Goal: Information Seeking & Learning: Learn about a topic

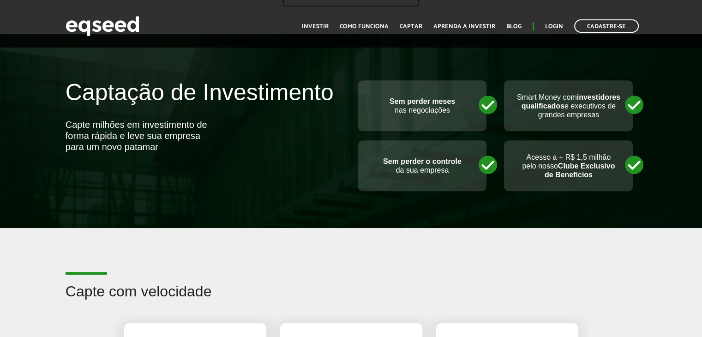
scroll to position [508, 0]
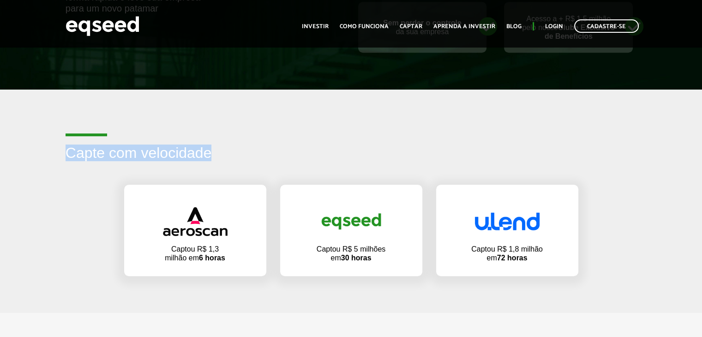
drag, startPoint x: 57, startPoint y: 153, endPoint x: 260, endPoint y: 157, distance: 202.7
click at [260, 157] on div "Capte com velocidade" at bounding box center [351, 160] width 702 height 30
click at [260, 157] on h2 "Capte com velocidade" at bounding box center [352, 160] width 572 height 30
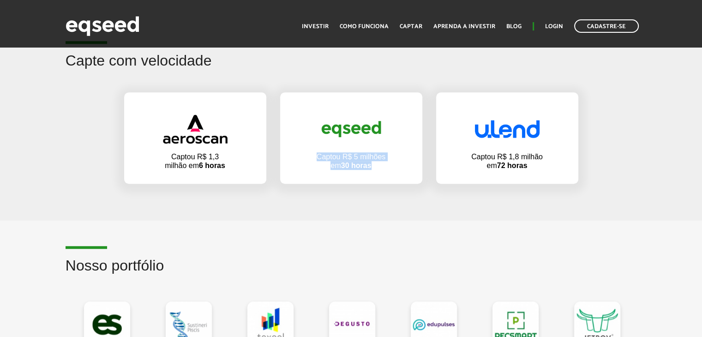
drag, startPoint x: 311, startPoint y: 154, endPoint x: 381, endPoint y: 169, distance: 72.3
click at [381, 169] on div "Captou R$ 5 milhões em 30 horas" at bounding box center [351, 137] width 142 height 91
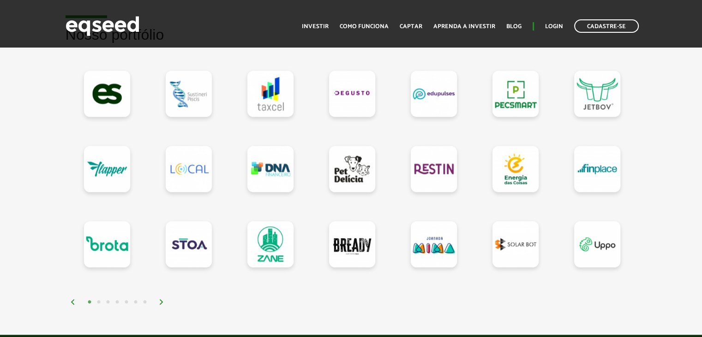
scroll to position [739, 0]
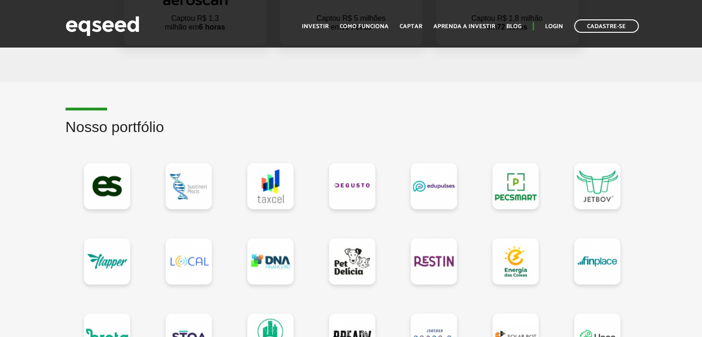
drag, startPoint x: 418, startPoint y: 184, endPoint x: 366, endPoint y: 148, distance: 63.1
click at [366, 149] on div at bounding box center [352, 262] width 82 height 226
click at [351, 188] on link at bounding box center [352, 186] width 46 height 46
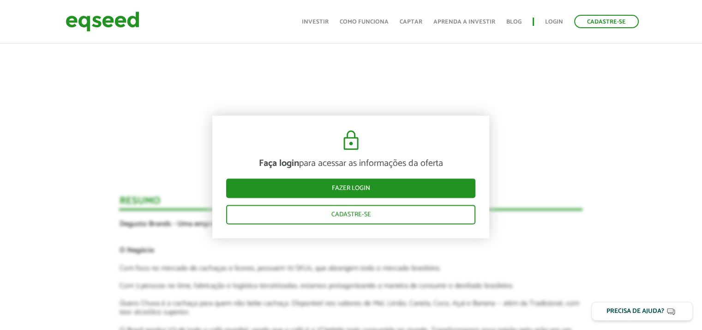
click at [528, 168] on article "Novidades Bate-papo com Degusto Por que investir na Degusto Cachaça Quero Chuva…" at bounding box center [351, 232] width 464 height 1296
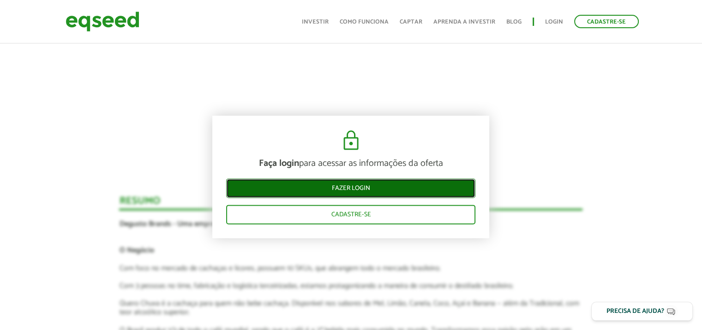
click at [369, 191] on link "Fazer login" at bounding box center [350, 187] width 249 height 19
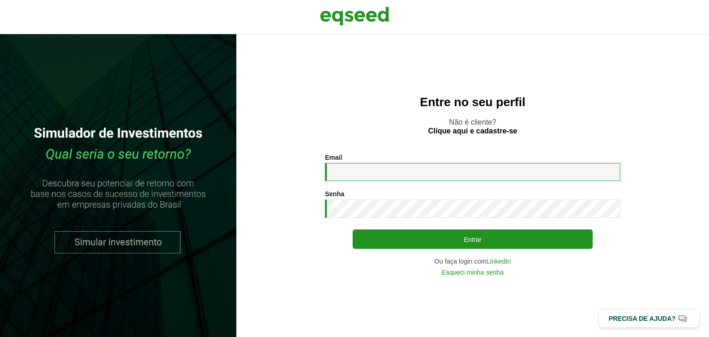
click at [372, 172] on input "Email *" at bounding box center [472, 172] width 295 height 18
type input "**********"
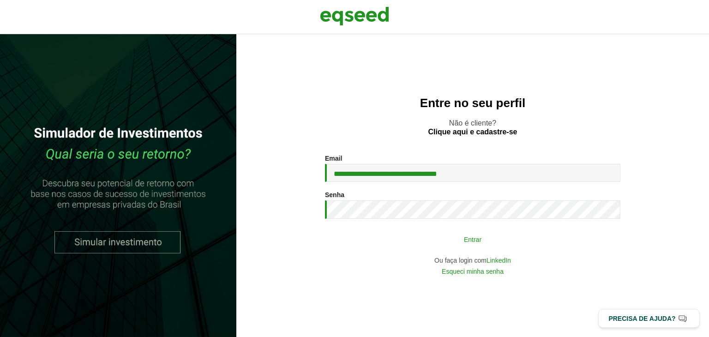
click at [459, 242] on button "Entrar" at bounding box center [473, 239] width 240 height 18
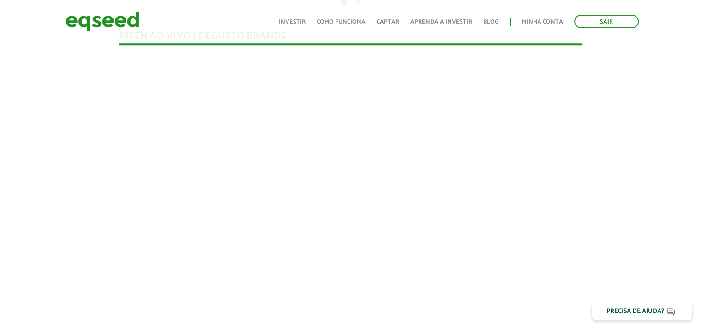
scroll to position [924, 0]
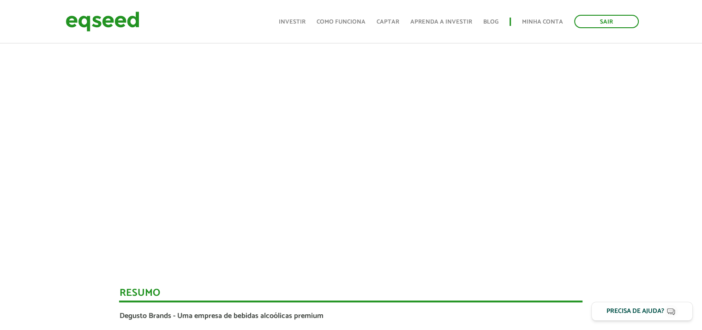
click at [610, 24] on link "Sair" at bounding box center [606, 21] width 65 height 13
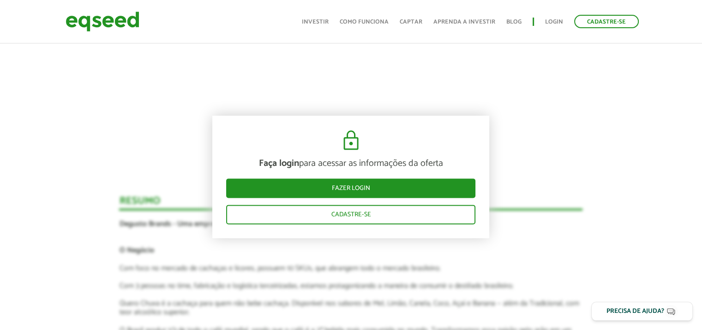
scroll to position [1295, 0]
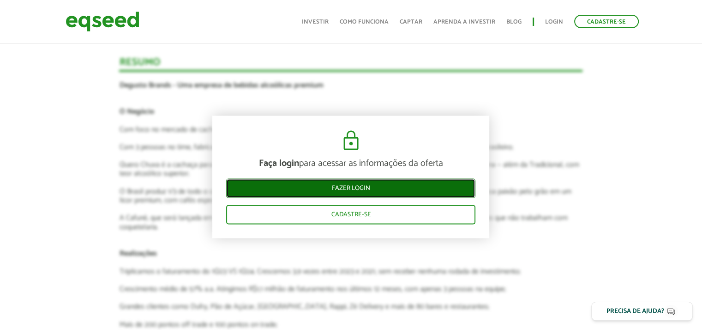
click at [354, 190] on link "Fazer login" at bounding box center [350, 187] width 249 height 19
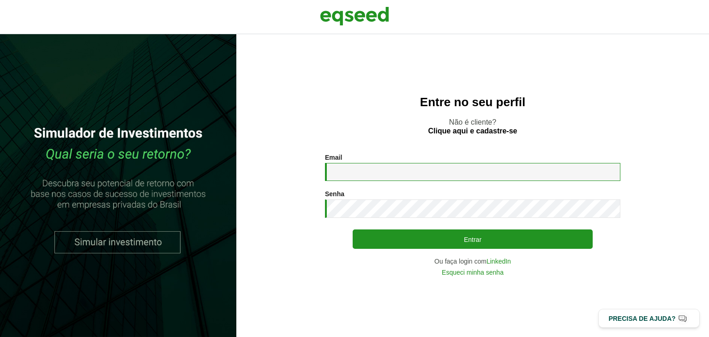
click at [404, 178] on input "Email *" at bounding box center [472, 172] width 295 height 18
type input "**********"
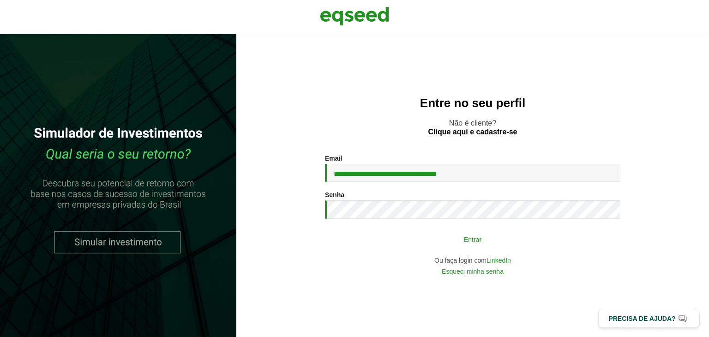
click at [432, 237] on button "Entrar" at bounding box center [473, 239] width 240 height 18
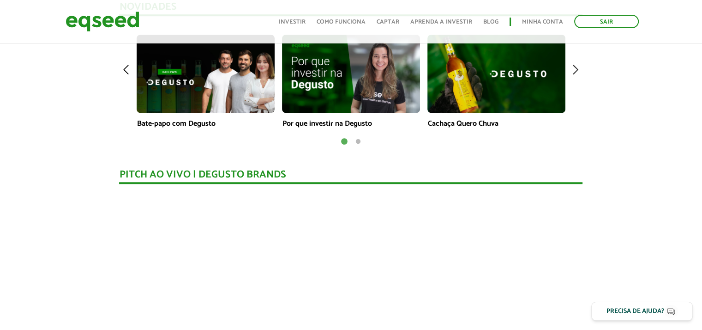
scroll to position [601, 0]
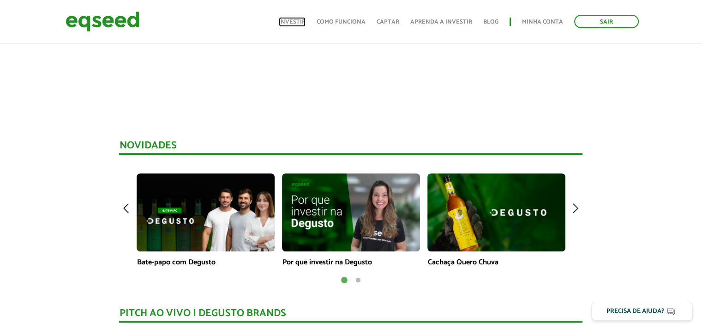
click at [301, 19] on link "Investir" at bounding box center [292, 22] width 27 height 6
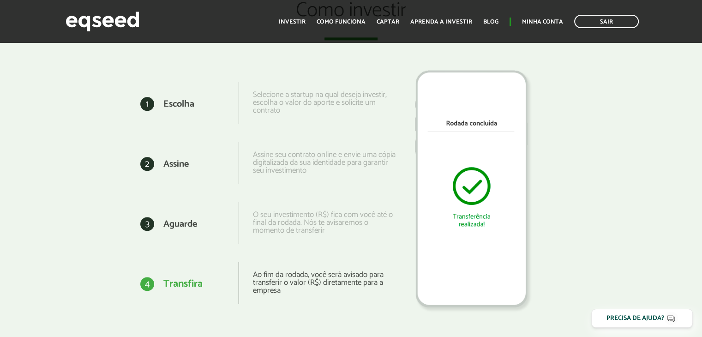
scroll to position [1293, 0]
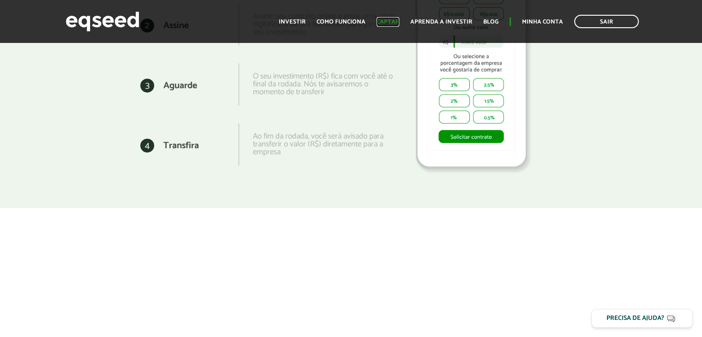
click at [386, 20] on link "Captar" at bounding box center [388, 22] width 23 height 6
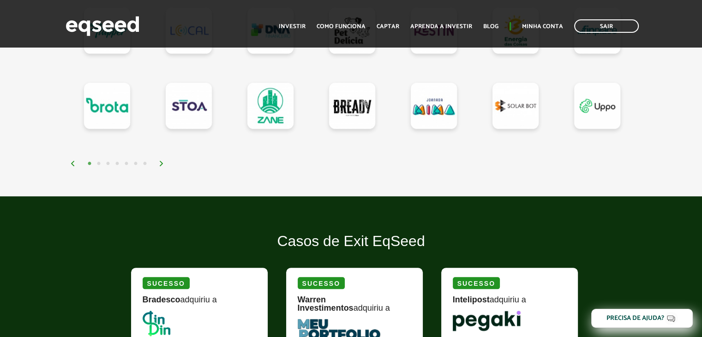
scroll to position [831, 0]
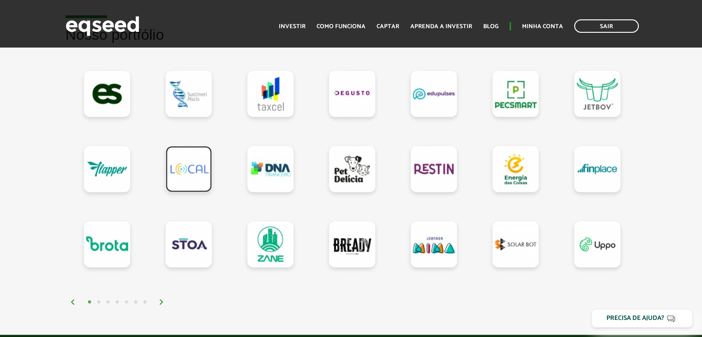
click at [188, 174] on link at bounding box center [189, 169] width 46 height 46
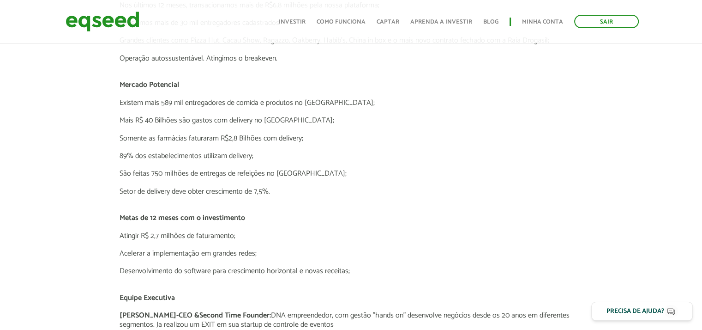
scroll to position [1528, 0]
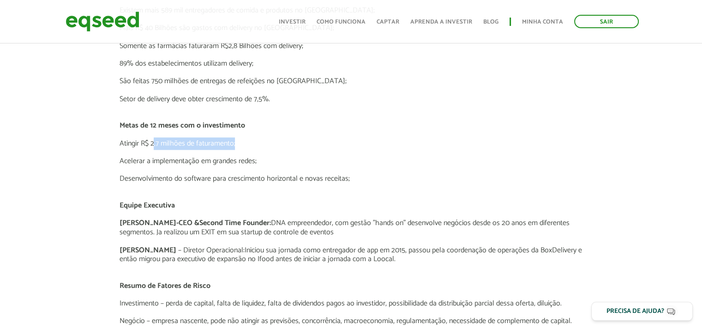
drag, startPoint x: 160, startPoint y: 132, endPoint x: 245, endPoint y: 132, distance: 85.0
click at [245, 139] on p "Atingir R$ 2,7 milhões de faturamento;" at bounding box center [351, 143] width 464 height 9
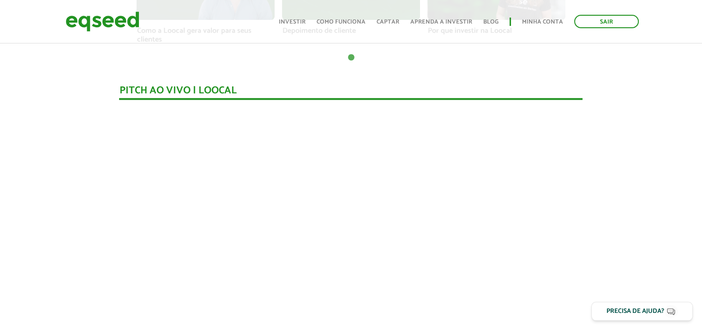
scroll to position [835, 0]
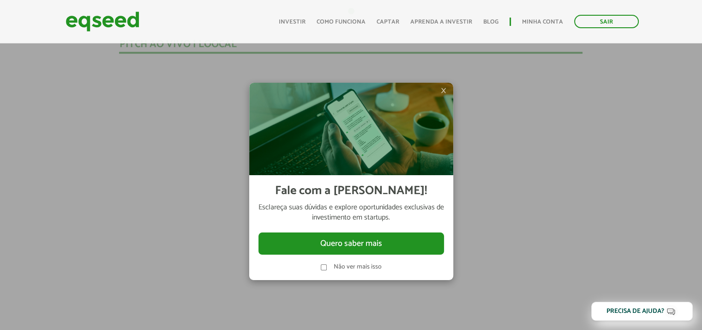
click at [444, 90] on span "×" at bounding box center [444, 90] width 6 height 11
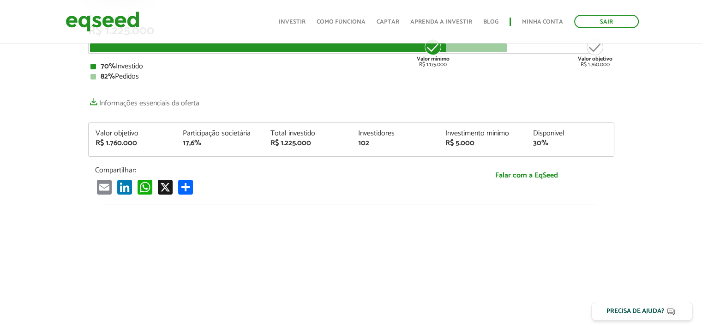
scroll to position [0, 0]
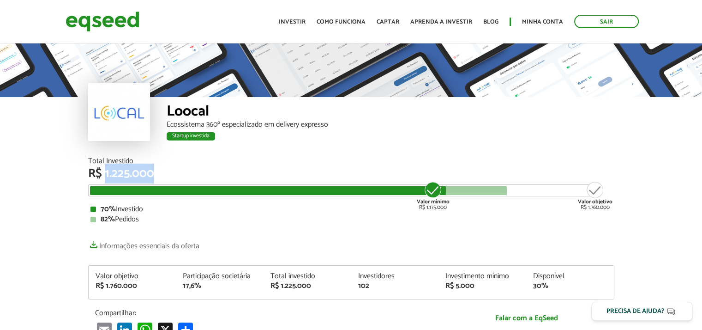
drag, startPoint x: 104, startPoint y: 178, endPoint x: 161, endPoint y: 175, distance: 56.4
click at [161, 175] on div "R$ 1.225.000" at bounding box center [351, 174] width 526 height 12
drag, startPoint x: 98, startPoint y: 209, endPoint x: 147, endPoint y: 218, distance: 50.2
click at [147, 218] on div "70% Investido 82% Pedidos" at bounding box center [351, 214] width 522 height 18
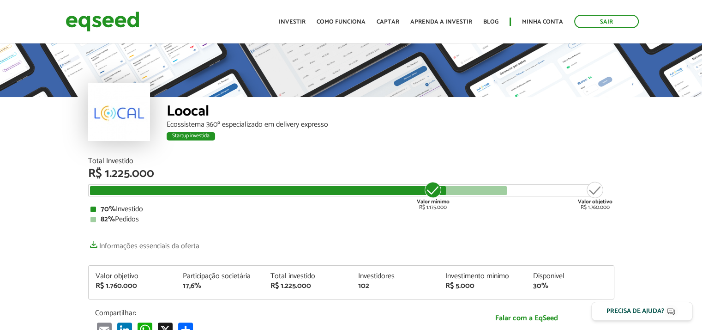
click at [147, 218] on div "82% Pedidos" at bounding box center [351, 219] width 522 height 7
click at [500, 190] on div at bounding box center [298, 190] width 417 height 9
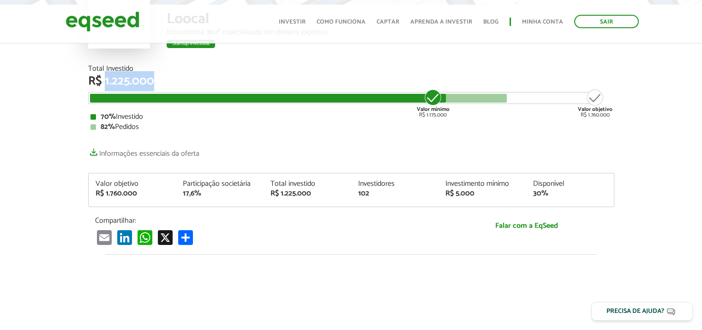
drag, startPoint x: 105, startPoint y: 83, endPoint x: 159, endPoint y: 82, distance: 53.6
click at [159, 82] on div "R$ 1.225.000" at bounding box center [351, 81] width 526 height 12
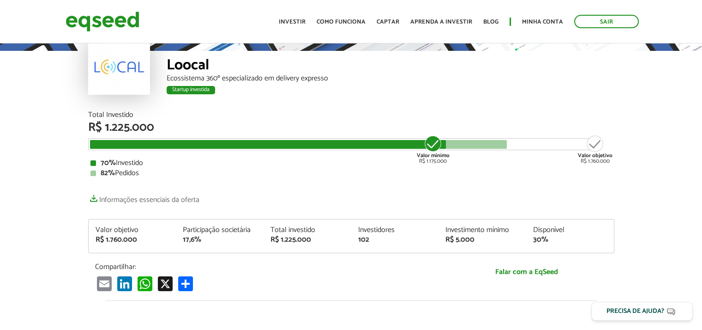
scroll to position [0, 0]
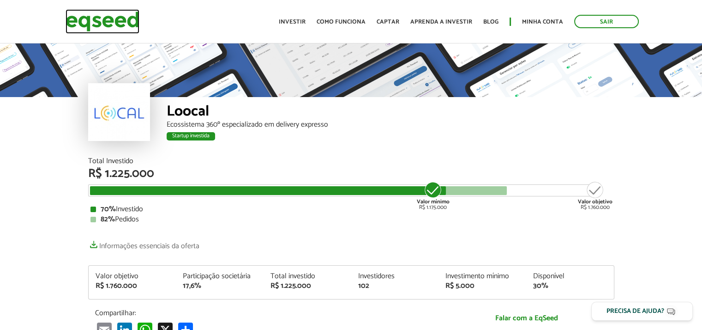
click at [101, 25] on img at bounding box center [103, 21] width 74 height 24
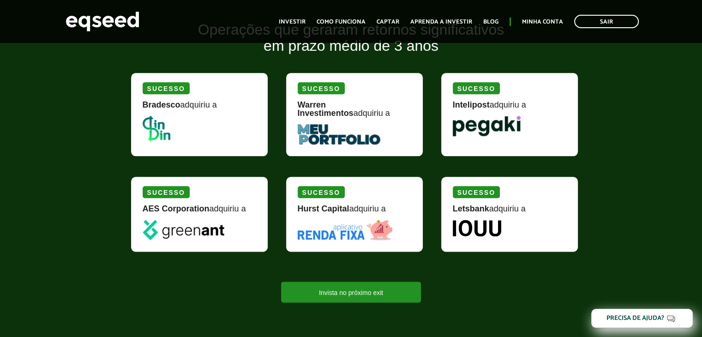
scroll to position [1154, 0]
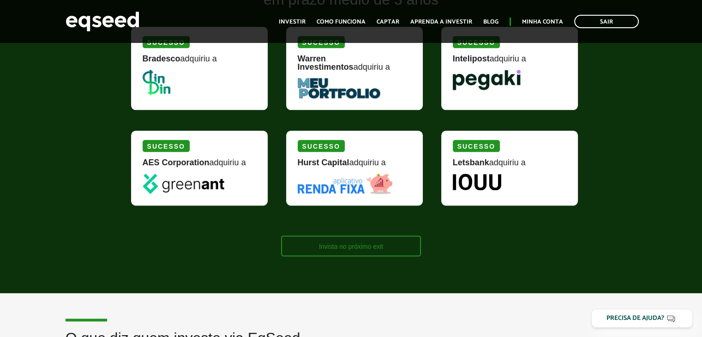
click at [346, 244] on link "Invista no próximo exit" at bounding box center [351, 245] width 140 height 21
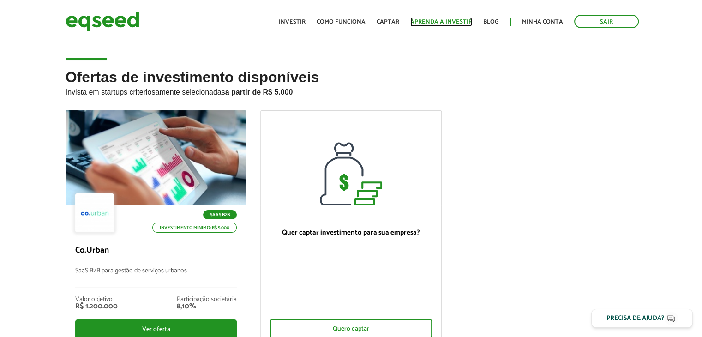
click at [433, 21] on link "Aprenda a investir" at bounding box center [441, 22] width 62 height 6
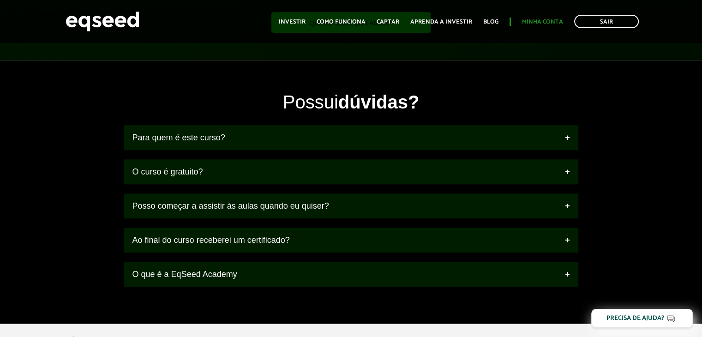
scroll to position [1247, 0]
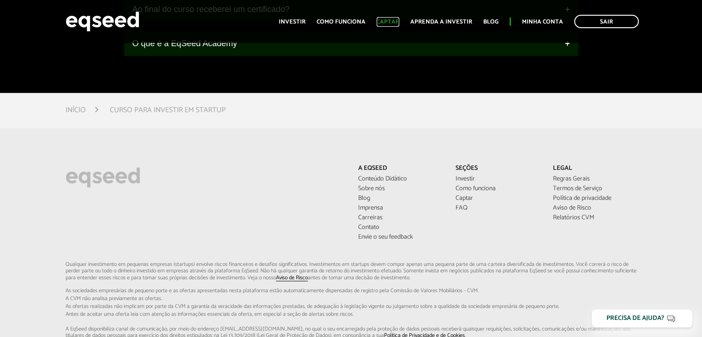
click at [386, 19] on link "Captar" at bounding box center [388, 22] width 23 height 6
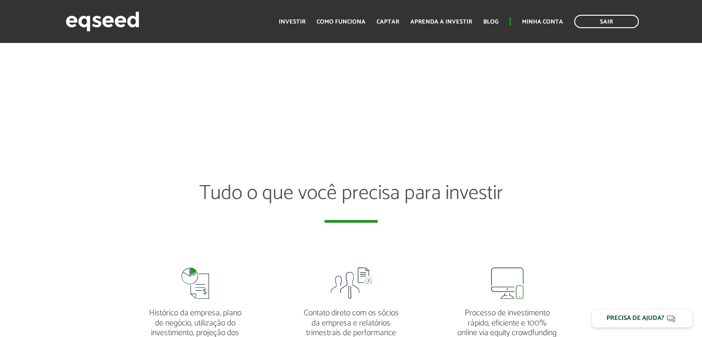
scroll to position [1611, 0]
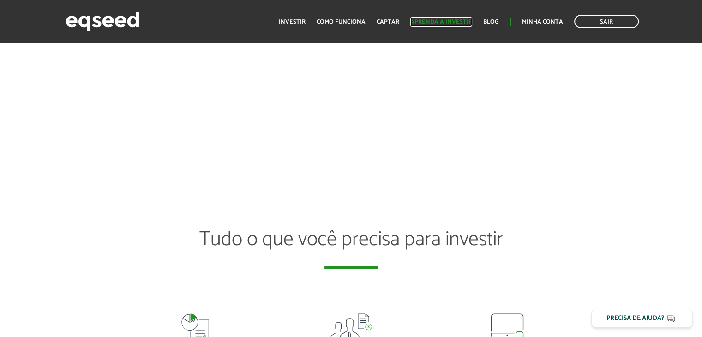
click at [442, 24] on link "Aprenda a investir" at bounding box center [441, 22] width 62 height 6
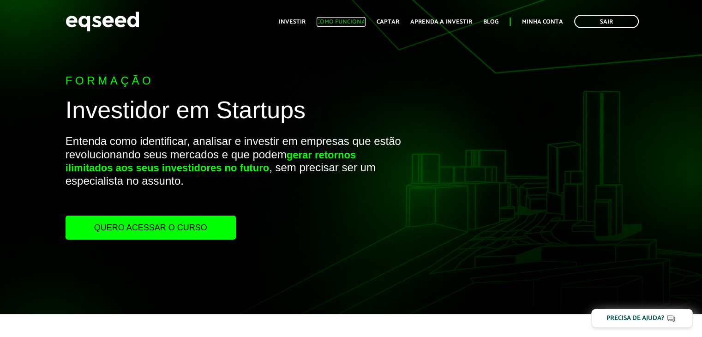
click at [344, 19] on link "Como funciona" at bounding box center [341, 22] width 49 height 6
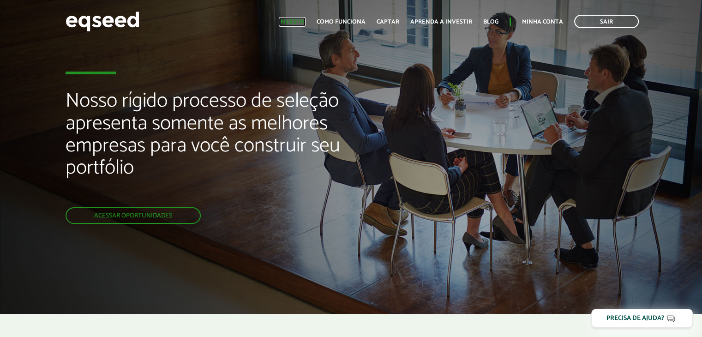
click at [296, 19] on link "Investir" at bounding box center [292, 22] width 27 height 6
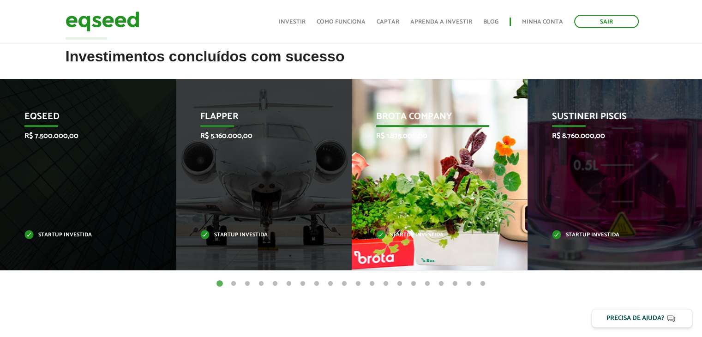
scroll to position [449, 0]
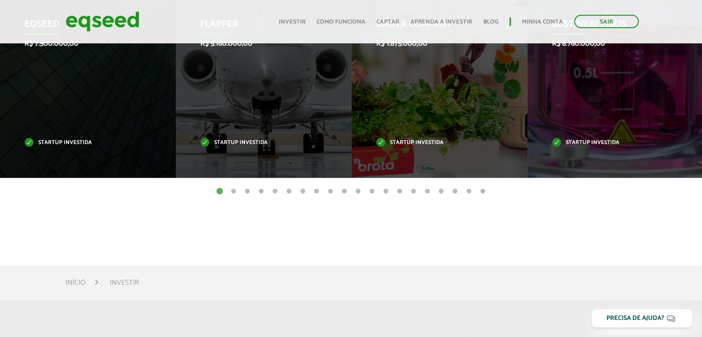
click at [425, 190] on button "16" at bounding box center [427, 191] width 9 height 9
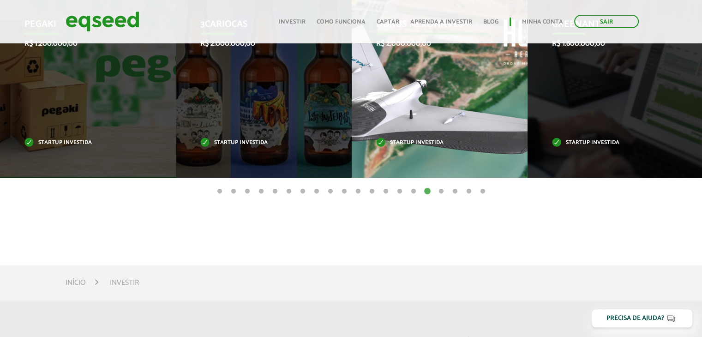
scroll to position [126, 0]
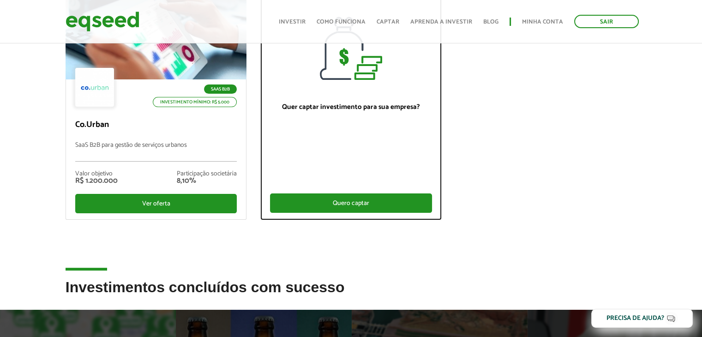
click at [348, 203] on div "Quero captar" at bounding box center [351, 202] width 162 height 19
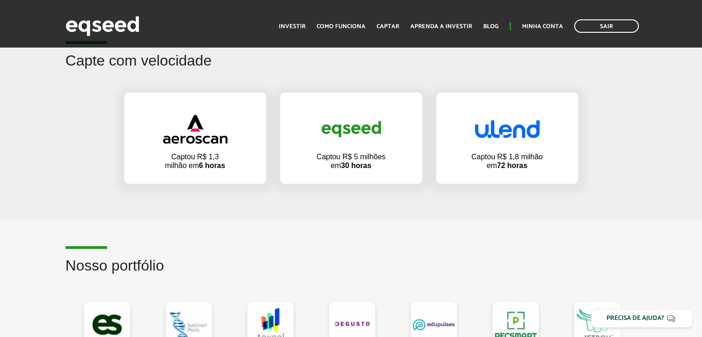
scroll to position [831, 0]
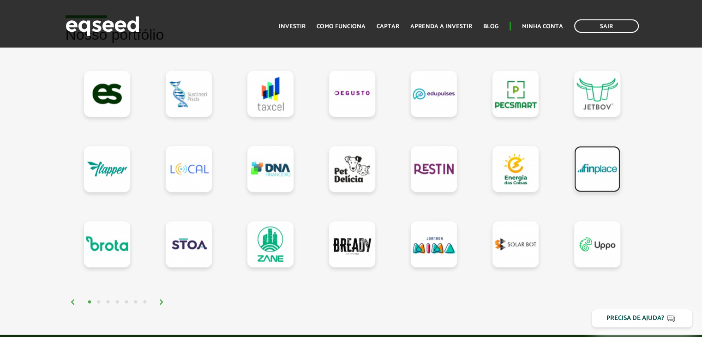
click at [595, 172] on link at bounding box center [597, 169] width 46 height 46
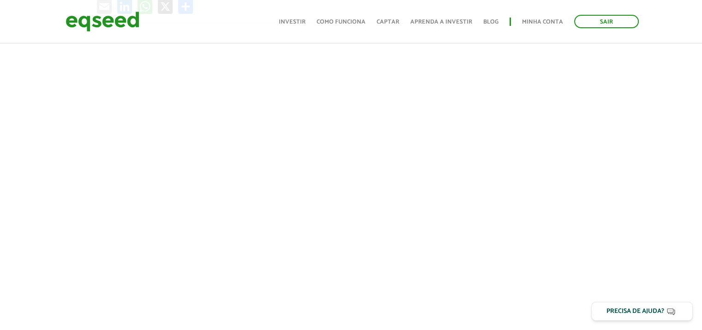
scroll to position [185, 0]
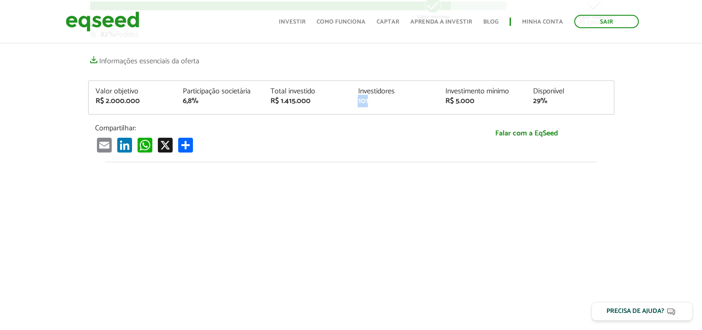
drag, startPoint x: 357, startPoint y: 100, endPoint x: 374, endPoint y: 100, distance: 16.2
click at [374, 100] on div "Investidores 101" at bounding box center [395, 96] width 88 height 17
drag, startPoint x: 549, startPoint y: 100, endPoint x: 529, endPoint y: 99, distance: 19.4
click at [529, 99] on div "Disponível 29%" at bounding box center [570, 96] width 88 height 17
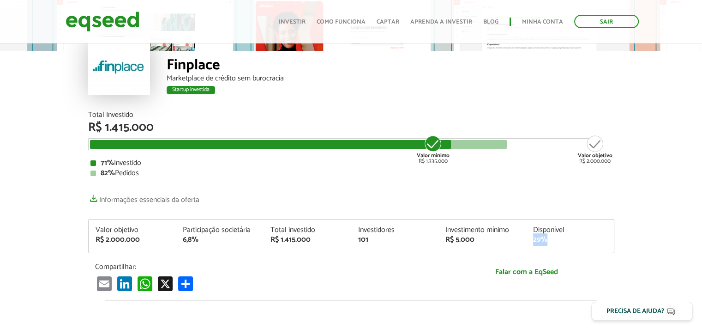
scroll to position [0, 0]
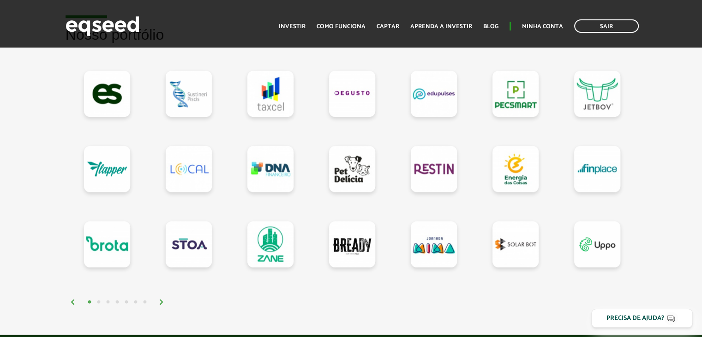
scroll to position [923, 0]
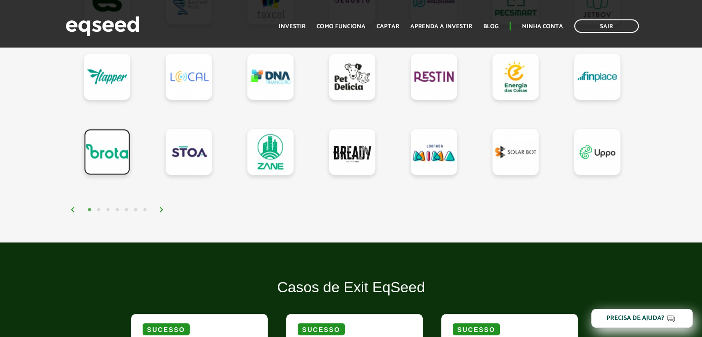
click at [107, 149] on link at bounding box center [107, 152] width 46 height 46
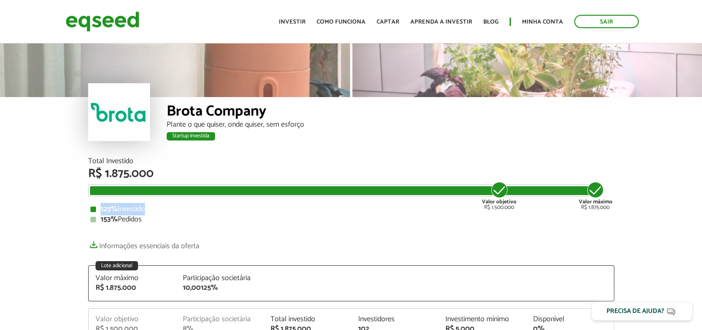
drag, startPoint x: 98, startPoint y: 205, endPoint x: 284, endPoint y: 178, distance: 187.6
click at [146, 205] on div "125% Investido" at bounding box center [351, 208] width 522 height 7
click at [601, 197] on strong "Valor máximo" at bounding box center [596, 201] width 34 height 9
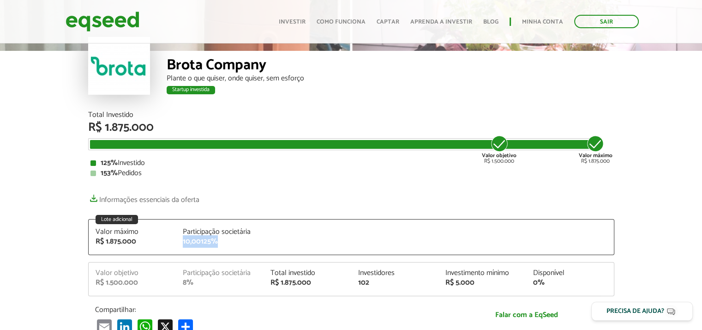
drag, startPoint x: 183, startPoint y: 242, endPoint x: 225, endPoint y: 239, distance: 42.1
click at [225, 239] on div "10,00125%" at bounding box center [220, 241] width 74 height 7
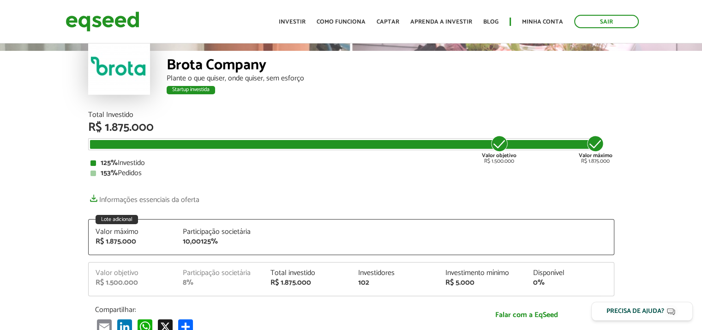
scroll to position [0, 0]
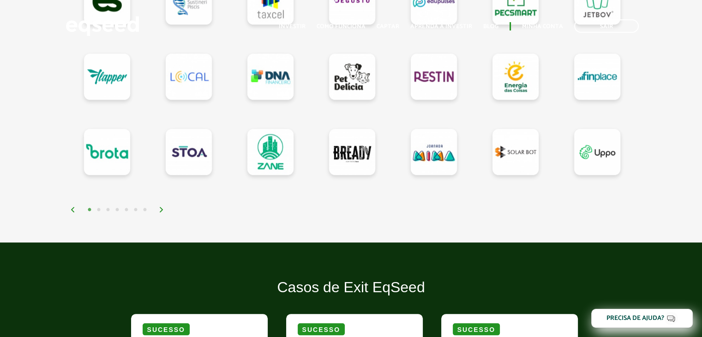
scroll to position [923, 0]
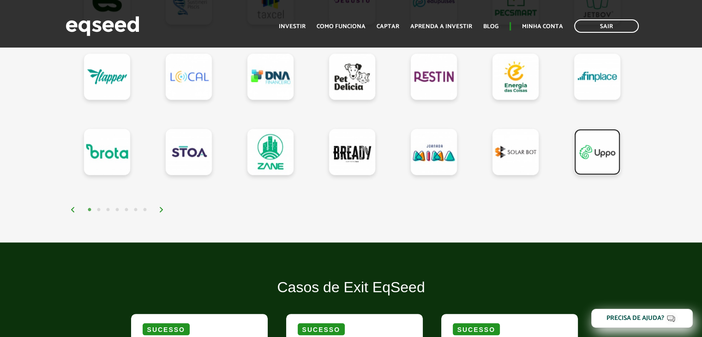
click at [611, 152] on link at bounding box center [597, 152] width 46 height 46
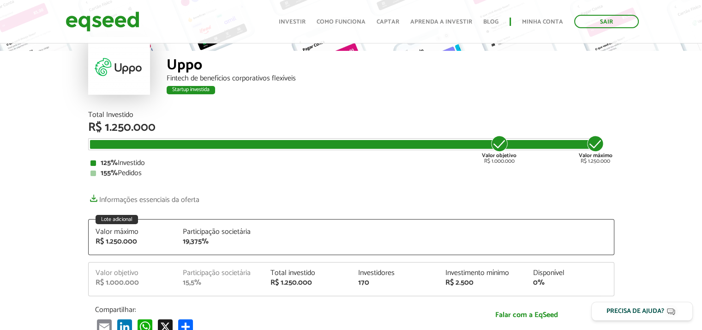
scroll to position [92, 0]
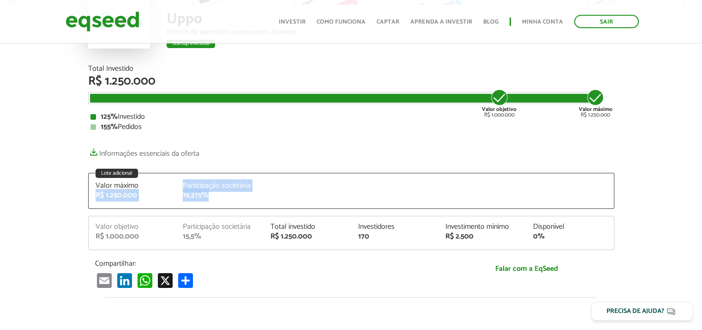
drag, startPoint x: 91, startPoint y: 196, endPoint x: 235, endPoint y: 196, distance: 143.6
click at [235, 196] on div "Valor máximo R$ 1.250.000 Participação societária 19,375%" at bounding box center [351, 195] width 525 height 26
click at [235, 196] on div "19,375%" at bounding box center [220, 195] width 74 height 7
drag, startPoint x: 217, startPoint y: 194, endPoint x: 96, endPoint y: 196, distance: 121.9
click at [96, 196] on div "Valor máximo R$ 1.250.000 Participação societária 19,375%" at bounding box center [351, 195] width 525 height 26
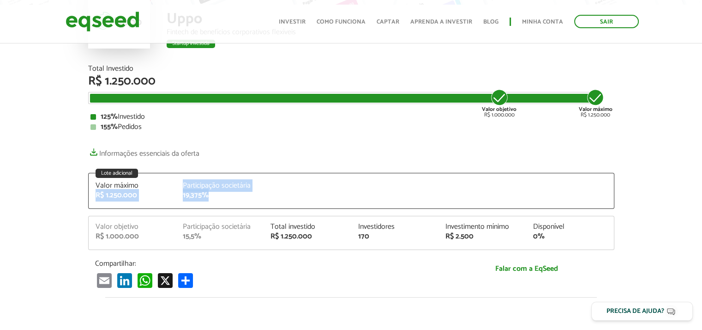
click at [279, 189] on div "Valor máximo R$ 1.250.000 Participação societária 19,375%" at bounding box center [351, 195] width 525 height 26
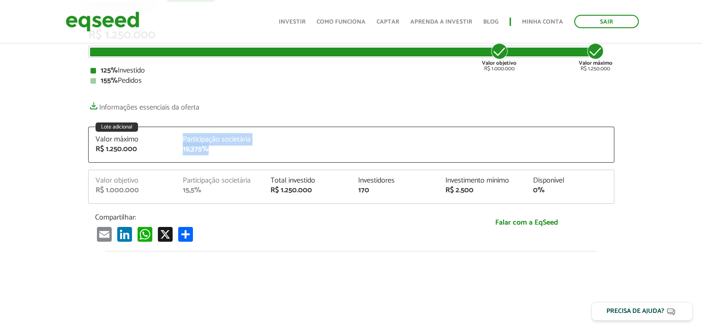
drag, startPoint x: 173, startPoint y: 148, endPoint x: 216, endPoint y: 150, distance: 43.0
click at [216, 150] on div "Valor máximo R$ 1.250.000 Participação societária 19,375%" at bounding box center [351, 149] width 525 height 26
click at [216, 150] on div "19,375%" at bounding box center [220, 148] width 74 height 7
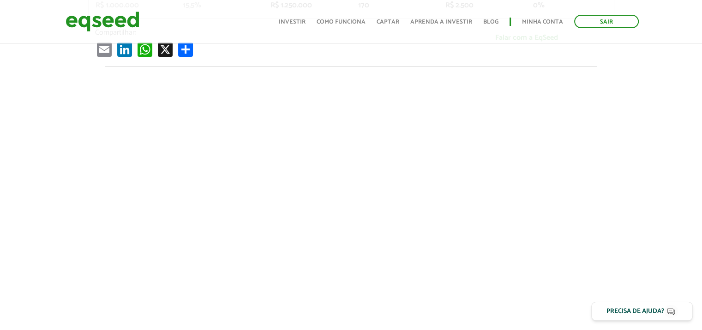
scroll to position [369, 0]
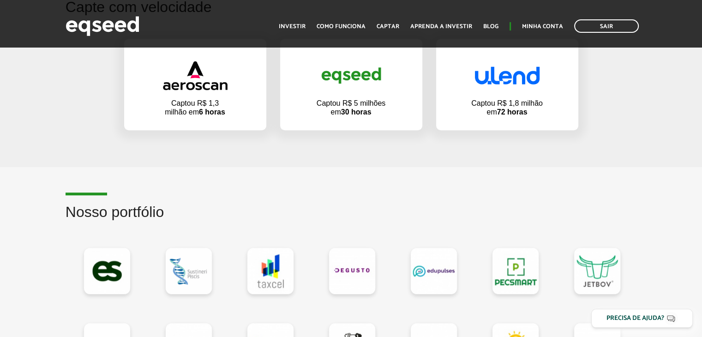
scroll to position [931, 0]
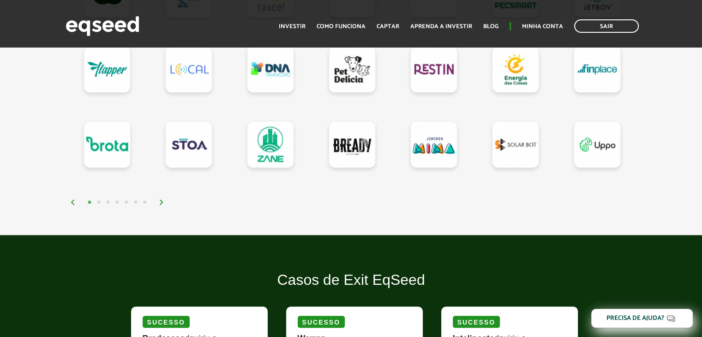
click at [146, 201] on button "7" at bounding box center [144, 202] width 9 height 9
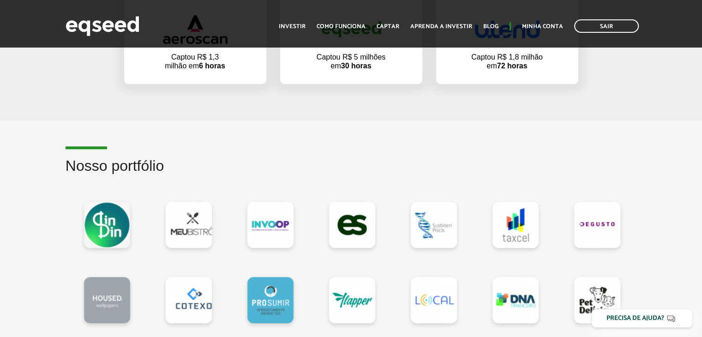
scroll to position [792, 0]
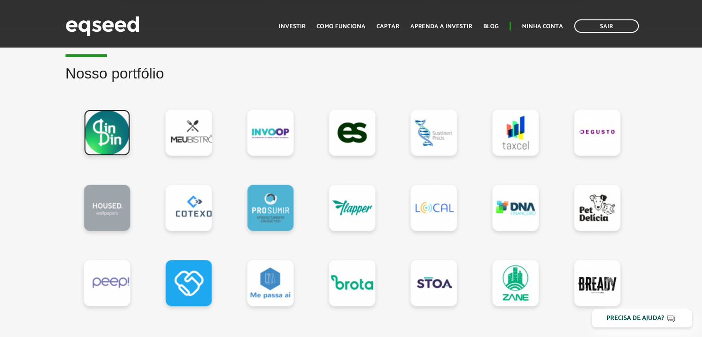
click at [115, 128] on link at bounding box center [107, 132] width 46 height 46
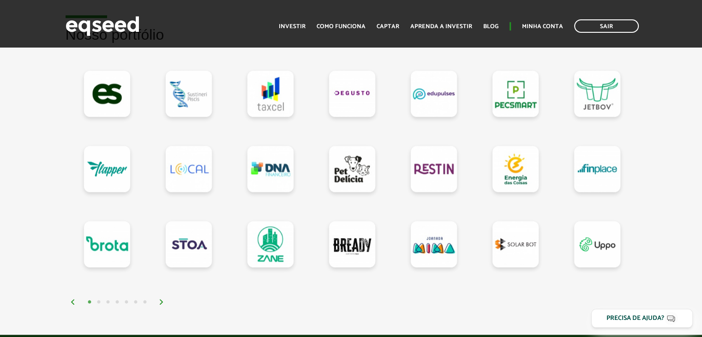
scroll to position [923, 0]
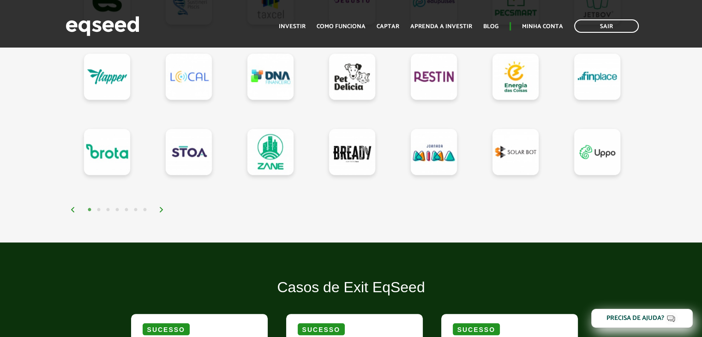
click at [98, 208] on button "2" at bounding box center [98, 209] width 9 height 9
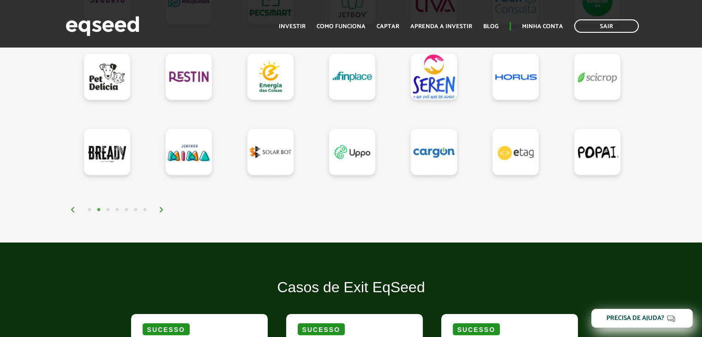
scroll to position [831, 0]
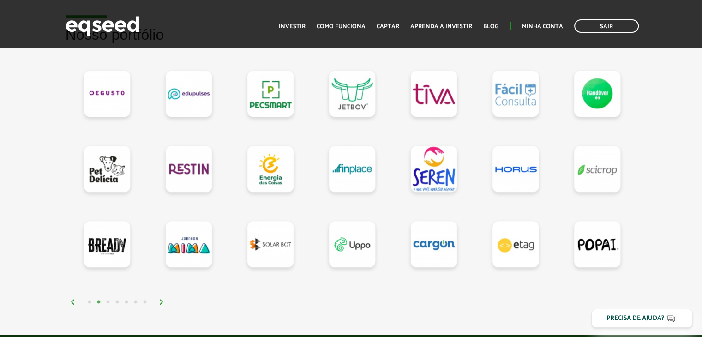
click at [109, 300] on button "3" at bounding box center [107, 302] width 9 height 9
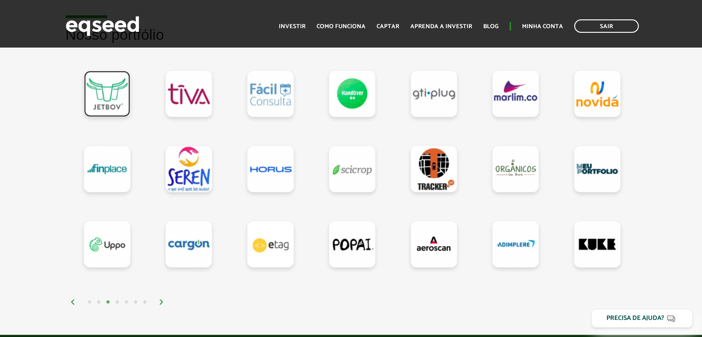
click at [95, 102] on link at bounding box center [107, 94] width 46 height 46
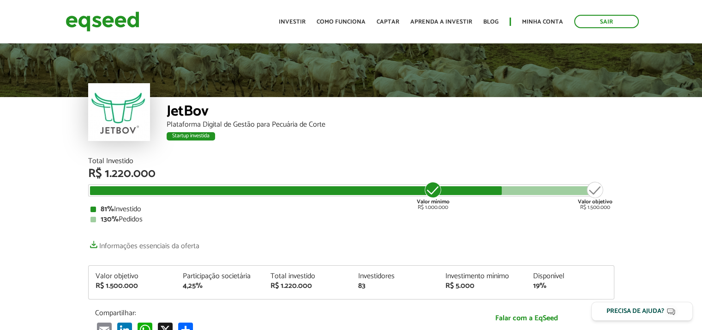
drag, startPoint x: 271, startPoint y: 160, endPoint x: 488, endPoint y: 146, distance: 217.0
click at [488, 146] on div "JetBov Plataforma Digital de Gestão para Pecuária de Corte Startup investida" at bounding box center [391, 127] width 448 height 60
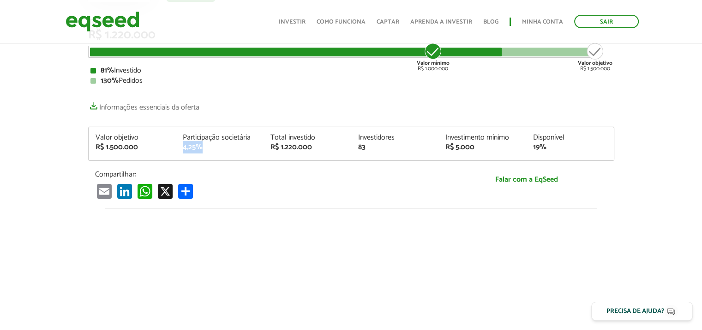
drag, startPoint x: 180, startPoint y: 148, endPoint x: 202, endPoint y: 146, distance: 22.2
click at [202, 146] on div "Participação societária 4,25%" at bounding box center [220, 142] width 88 height 17
click at [202, 146] on div "4,25%" at bounding box center [220, 147] width 74 height 7
drag, startPoint x: 356, startPoint y: 147, endPoint x: 621, endPoint y: 146, distance: 264.6
click at [621, 146] on article "JetBov Plataforma Digital de Gestão para Pecuária de Corte Startup investida St…" at bounding box center [351, 213] width 702 height 620
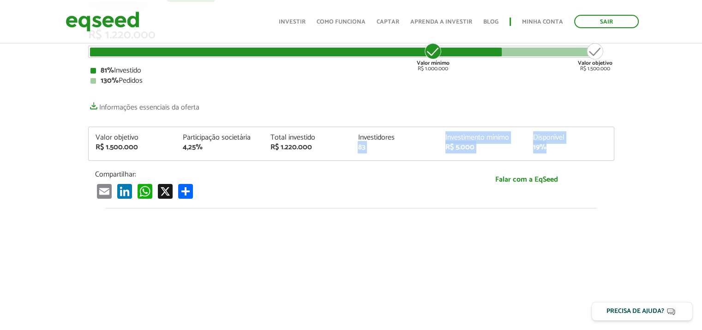
click at [621, 146] on article "JetBov Plataforma Digital de Gestão para Pecuária de Corte Startup investida St…" at bounding box center [351, 213] width 702 height 620
drag, startPoint x: 549, startPoint y: 146, endPoint x: 520, endPoint y: 146, distance: 29.1
click at [520, 146] on div "Valor objetivo R$ 1.500.000 Participação societária 4,25% Total investido R$ 1.…" at bounding box center [351, 147] width 525 height 26
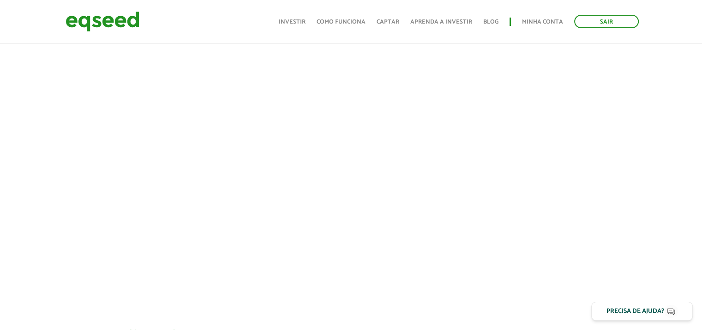
scroll to position [323, 0]
